Goal: Task Accomplishment & Management: Manage account settings

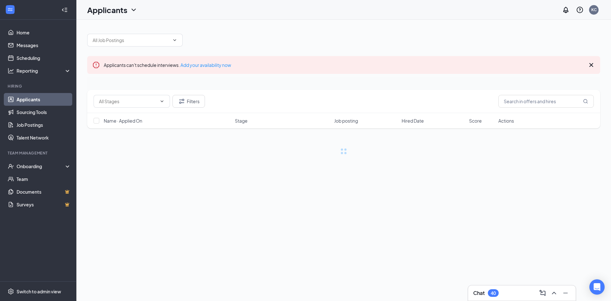
drag, startPoint x: 551, startPoint y: 53, endPoint x: 548, endPoint y: 82, distance: 28.8
click at [552, 69] on div "Applicants can't schedule interviews. Add your availability now Filters Name · …" at bounding box center [343, 90] width 513 height 127
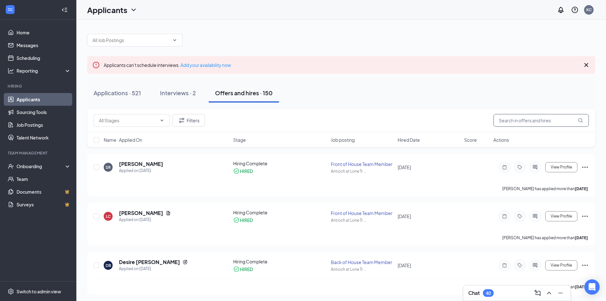
click at [538, 119] on input "text" at bounding box center [541, 120] width 95 height 13
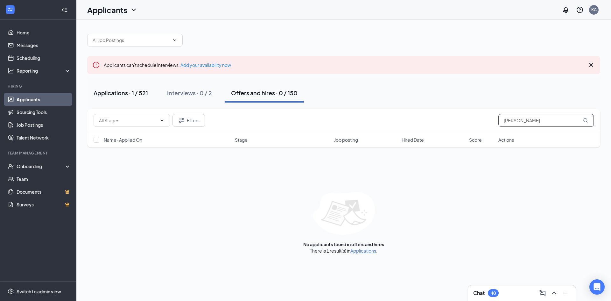
type input "[PERSON_NAME]"
click at [130, 95] on div "Applications · 1 / 521" at bounding box center [121, 93] width 54 height 8
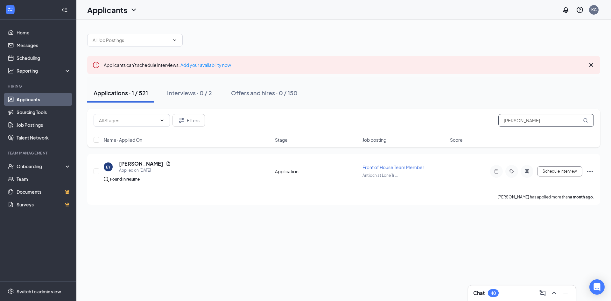
click at [564, 120] on input "[PERSON_NAME]" at bounding box center [545, 120] width 95 height 13
drag, startPoint x: 561, startPoint y: 120, endPoint x: 556, endPoint y: 117, distance: 5.2
click at [559, 120] on input "[PERSON_NAME]" at bounding box center [545, 120] width 95 height 13
click at [556, 119] on input "[PERSON_NAME]" at bounding box center [545, 120] width 95 height 13
click at [554, 120] on input "[PERSON_NAME]" at bounding box center [545, 120] width 95 height 13
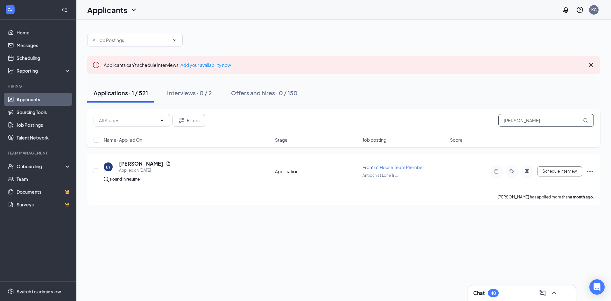
click at [554, 121] on input "[PERSON_NAME]" at bounding box center [545, 120] width 95 height 13
click at [553, 121] on input "[PERSON_NAME]" at bounding box center [545, 120] width 95 height 13
click at [552, 120] on input "[PERSON_NAME]" at bounding box center [545, 120] width 95 height 13
type input "t"
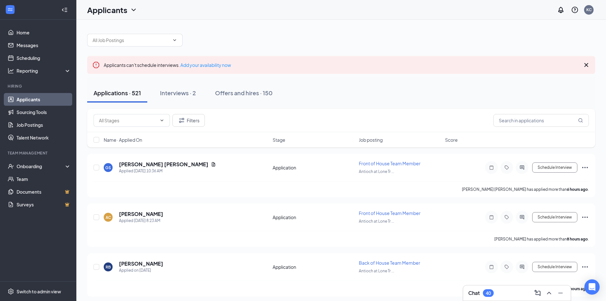
click at [587, 70] on div "Applicants can't schedule interviews. Add your availability now" at bounding box center [341, 65] width 508 height 18
click at [586, 68] on icon "Cross" at bounding box center [587, 65] width 8 height 8
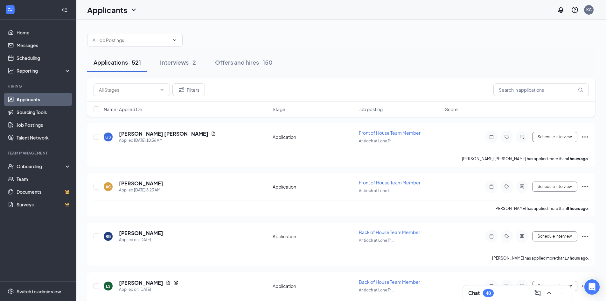
click at [525, 48] on div "Applications · 521 Interviews · 2 Offers and hires · 150" at bounding box center [341, 62] width 508 height 32
click at [349, 37] on div at bounding box center [341, 36] width 508 height 19
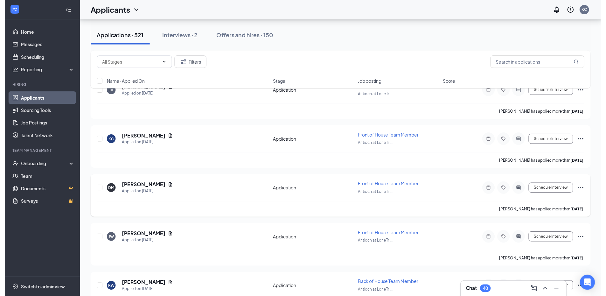
scroll to position [2226, 0]
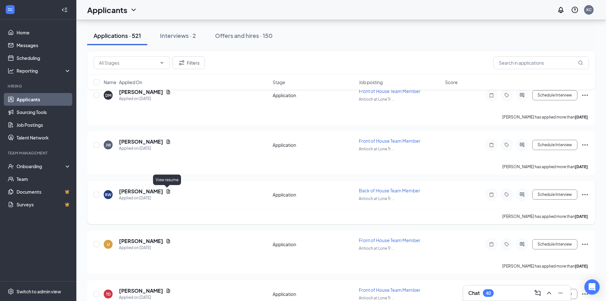
click at [168, 191] on icon "Document" at bounding box center [168, 191] width 5 height 5
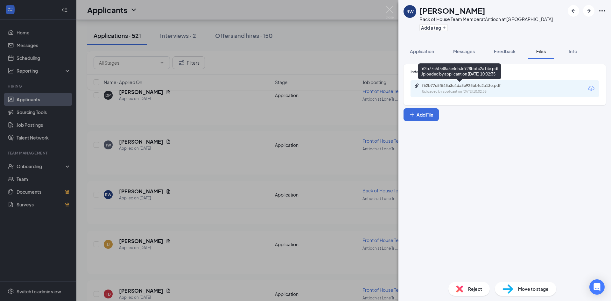
click at [458, 82] on div "f62b77c5f548a3e4da3e928bbfc2a13e.pdf Uploaded by applicant on [DATE] 10:02:35" at bounding box center [505, 88] width 188 height 17
click at [462, 89] on div "f62b77c5f548a3e4da3e928bbfc2a13e.pdf Uploaded by applicant on [DATE] 10:02:35" at bounding box center [465, 88] width 103 height 11
click at [388, 8] on img at bounding box center [390, 12] width 8 height 12
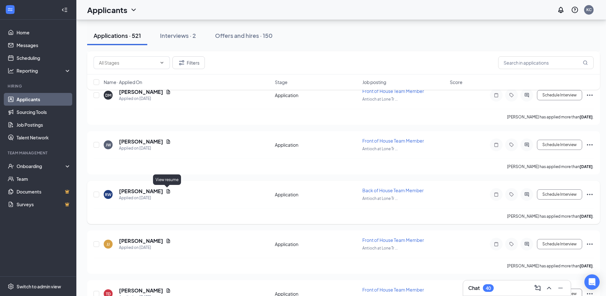
click at [168, 191] on icon "Document" at bounding box center [169, 191] width 4 height 4
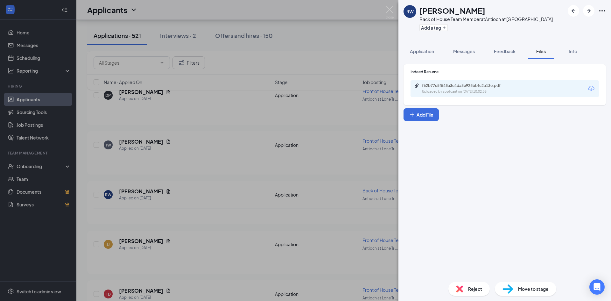
click at [332, 49] on div "[PERSON_NAME] Back of House Team Member at Antioch at [GEOGRAPHIC_DATA] Add a t…" at bounding box center [305, 150] width 611 height 301
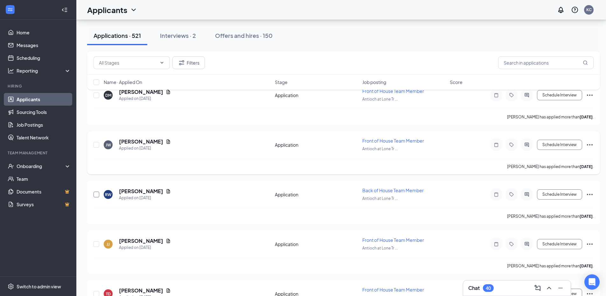
drag, startPoint x: 96, startPoint y: 192, endPoint x: 98, endPoint y: 165, distance: 27.1
click at [97, 192] on input "checkbox" at bounding box center [97, 195] width 6 height 6
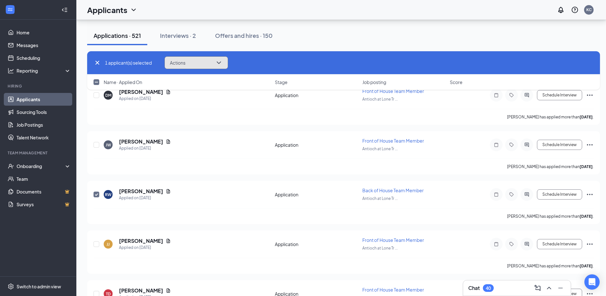
click at [216, 61] on icon "ChevronDown" at bounding box center [219, 63] width 8 height 8
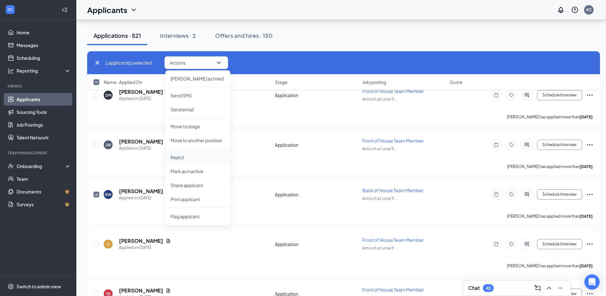
click at [189, 157] on p "Reject" at bounding box center [198, 157] width 55 height 6
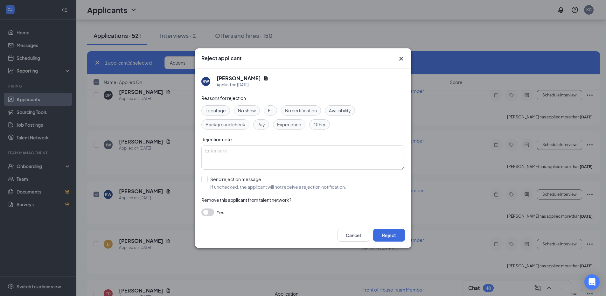
click at [271, 114] on span "Fit" at bounding box center [270, 110] width 5 height 7
click at [377, 231] on button "Reject" at bounding box center [389, 235] width 32 height 13
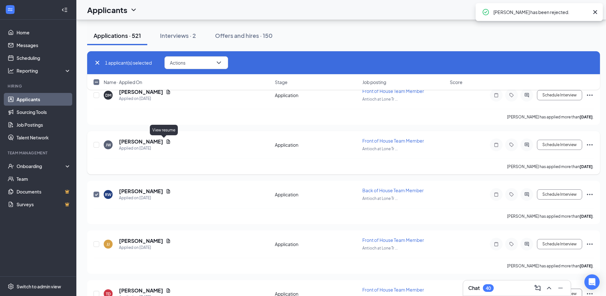
click at [167, 141] on icon "Document" at bounding box center [169, 141] width 4 height 4
checkbox input "false"
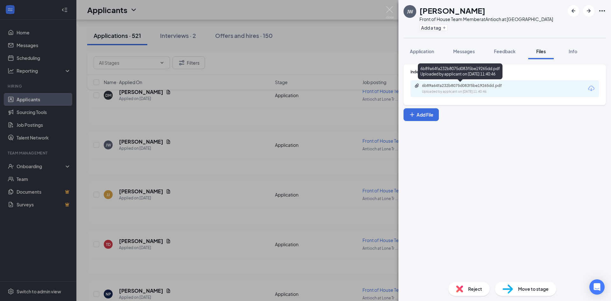
click at [439, 91] on div "Uploaded by applicant on [DATE] 11:40:46" at bounding box center [469, 91] width 95 height 5
click at [96, 145] on div "[PERSON_NAME] Front of House Team Member at Antioch at [GEOGRAPHIC_DATA] Add a …" at bounding box center [305, 150] width 611 height 301
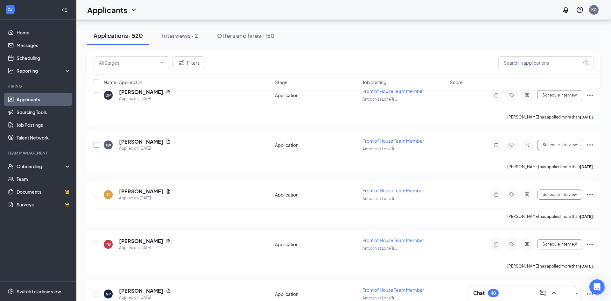
click at [95, 145] on input "checkbox" at bounding box center [97, 145] width 6 height 6
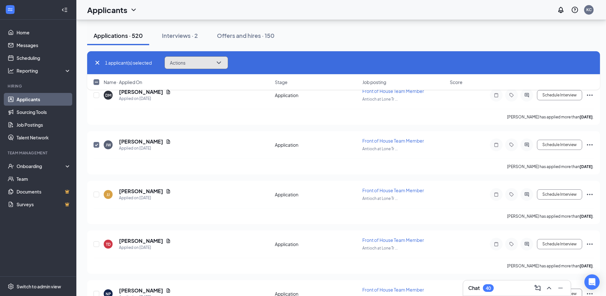
click at [194, 60] on button "Actions" at bounding box center [197, 62] width 64 height 13
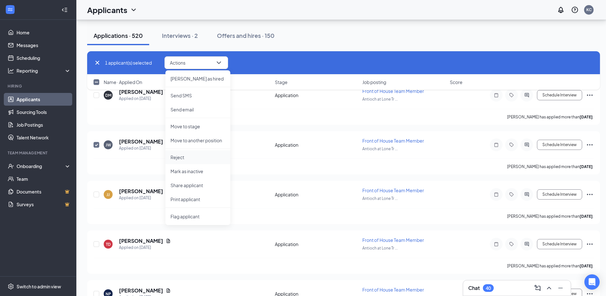
click at [188, 159] on p "Reject" at bounding box center [198, 157] width 55 height 6
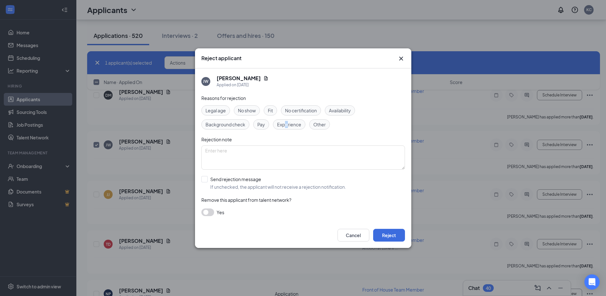
click at [286, 126] on span "Experience" at bounding box center [289, 124] width 24 height 7
click at [291, 124] on span "Experience" at bounding box center [289, 124] width 24 height 7
drag, startPoint x: 293, startPoint y: 132, endPoint x: 292, endPoint y: 123, distance: 9.1
click at [293, 130] on div "Reasons for rejection Legal age No show Fit No certification Availability Backg…" at bounding box center [303, 159] width 204 height 128
click at [291, 123] on span "Experience" at bounding box center [289, 124] width 24 height 7
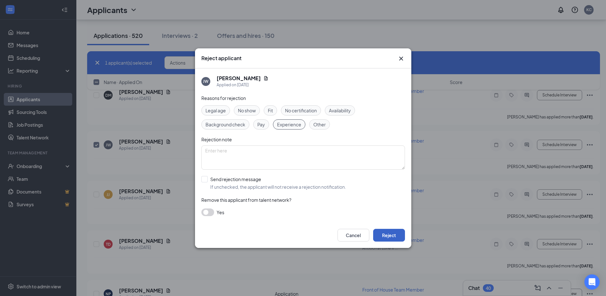
click at [385, 232] on button "Reject" at bounding box center [389, 235] width 32 height 13
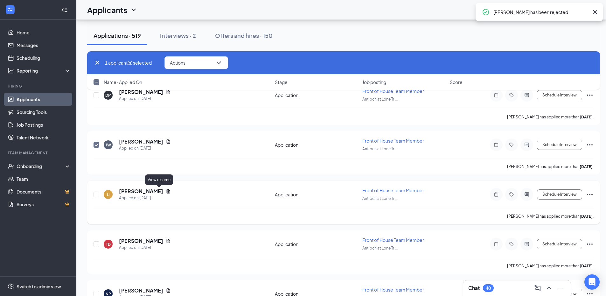
click at [166, 191] on icon "Document" at bounding box center [168, 191] width 5 height 5
checkbox input "false"
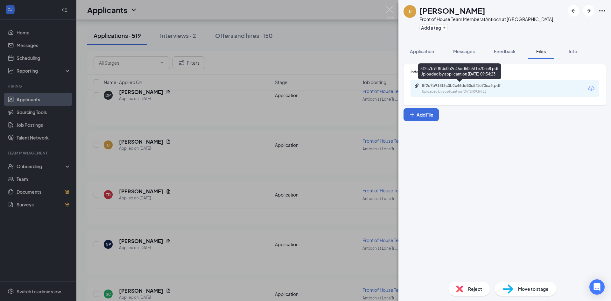
click at [445, 86] on div "8f2c7b918f3c0b2c46dd50c5f1e70ea8.pdf" at bounding box center [466, 85] width 89 height 5
drag, startPoint x: 278, startPoint y: 54, endPoint x: 273, endPoint y: 55, distance: 4.9
click at [279, 56] on div "[PERSON_NAME] [PERSON_NAME] Front of House Team Member at Antioch at [GEOGRAPHI…" at bounding box center [305, 150] width 611 height 301
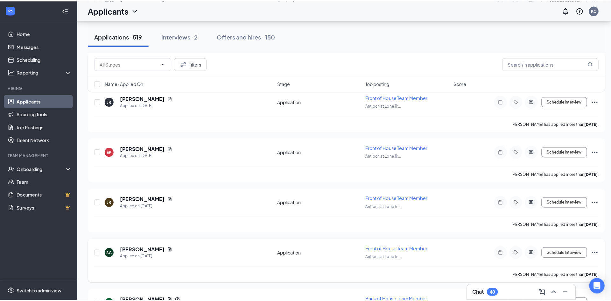
scroll to position [2895, 0]
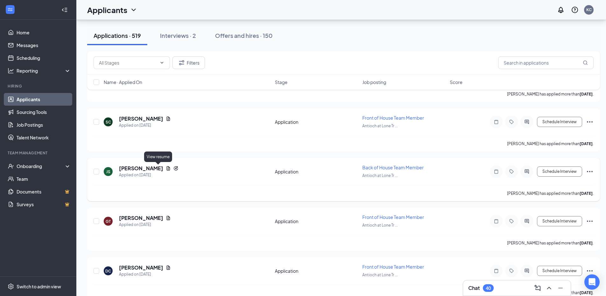
click at [166, 168] on icon "Document" at bounding box center [168, 168] width 5 height 5
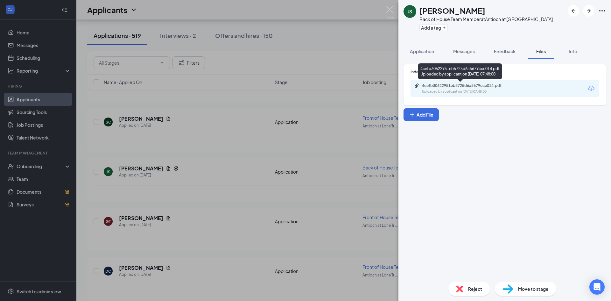
click at [453, 85] on div "4cefb30622951eb5725d6a5679cce014.pdf" at bounding box center [466, 85] width 89 height 5
click at [417, 52] on span "Application" at bounding box center [422, 51] width 24 height 6
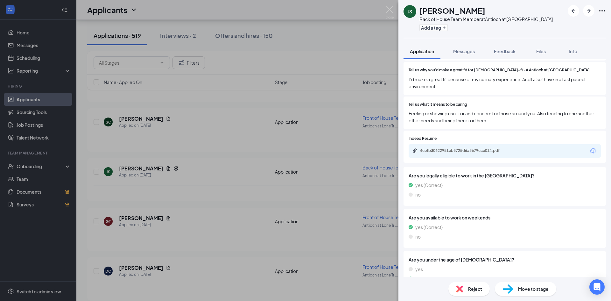
scroll to position [500, 0]
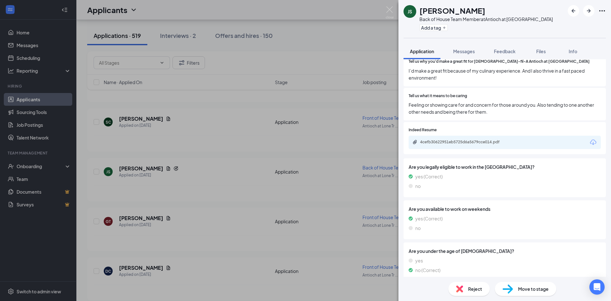
click at [267, 59] on div "JS [PERSON_NAME] Back of House Team Member at Antioch at [GEOGRAPHIC_DATA] Add …" at bounding box center [305, 150] width 611 height 301
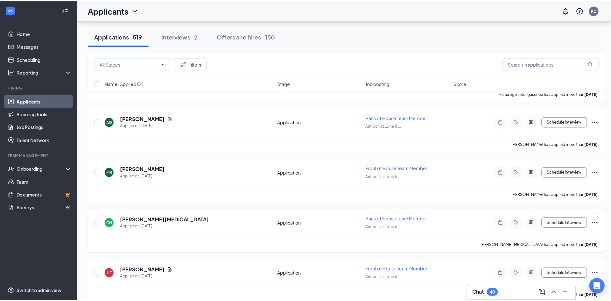
scroll to position [3245, 0]
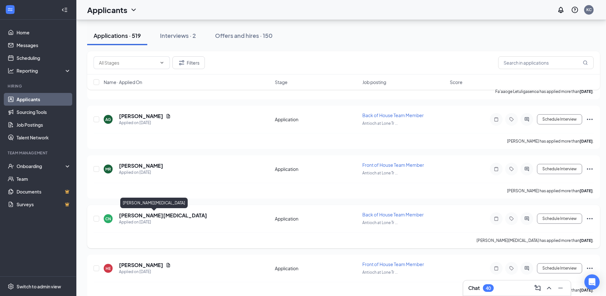
click at [121, 214] on h5 "[PERSON_NAME][MEDICAL_DATA]" at bounding box center [163, 215] width 88 height 7
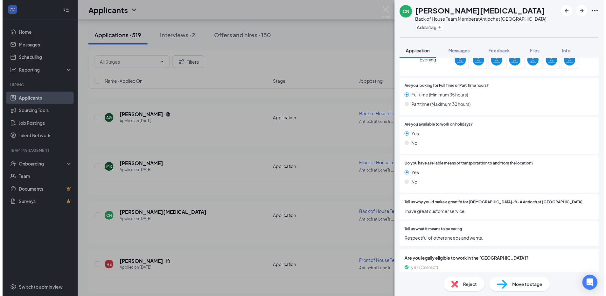
scroll to position [441, 0]
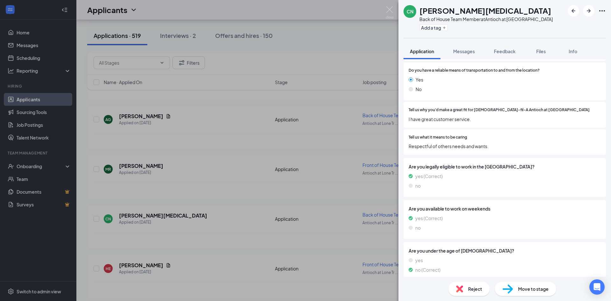
click at [91, 62] on div "CN [PERSON_NAME][MEDICAL_DATA] Back of House Team Member at Antioch at [GEOGRAP…" at bounding box center [305, 150] width 611 height 301
click at [135, 161] on div "[PERSON_NAME] Applied on [DATE] Application Front of House Team Member Antioch …" at bounding box center [343, 176] width 513 height 43
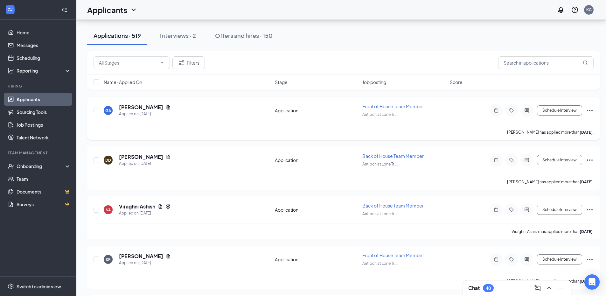
scroll to position [3754, 0]
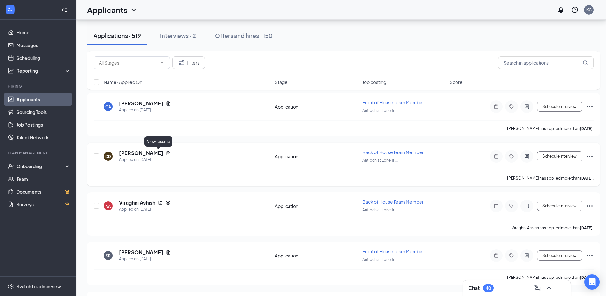
click at [166, 152] on icon "Document" at bounding box center [168, 153] width 5 height 5
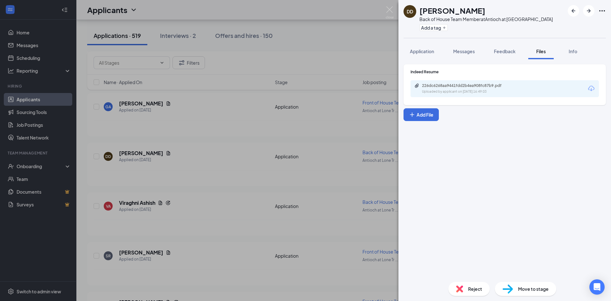
click at [455, 84] on div "226dc6268aa9441fdd2b4ea908fc87b9.pdf" at bounding box center [466, 85] width 89 height 5
click at [250, 131] on div "DD [PERSON_NAME] Back of House Team Member at Antioch at [GEOGRAPHIC_DATA] Add …" at bounding box center [305, 150] width 611 height 301
click at [301, 46] on div "Applications · 519 Interviews · 2 Offers and hires · 150" at bounding box center [343, 36] width 513 height 32
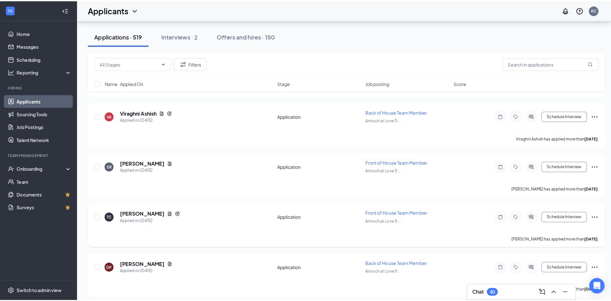
scroll to position [3850, 0]
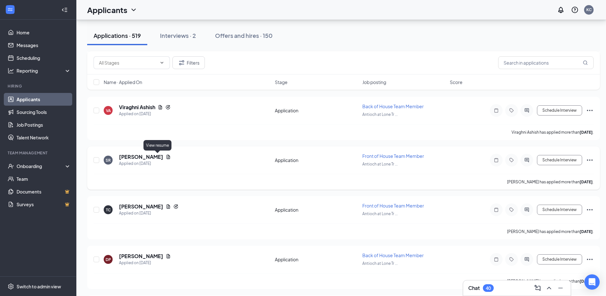
click at [166, 155] on icon "Document" at bounding box center [168, 156] width 5 height 5
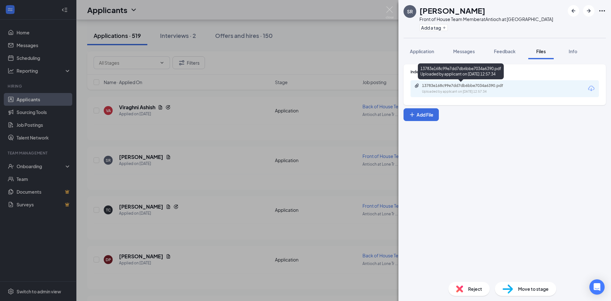
click at [441, 93] on div "Uploaded by applicant on [DATE] 12:57:34" at bounding box center [469, 91] width 95 height 5
